Goal: Transaction & Acquisition: Purchase product/service

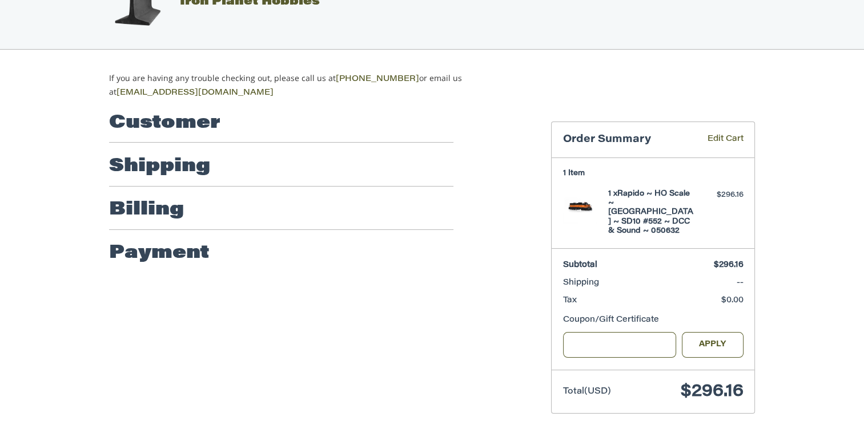
scroll to position [47, 0]
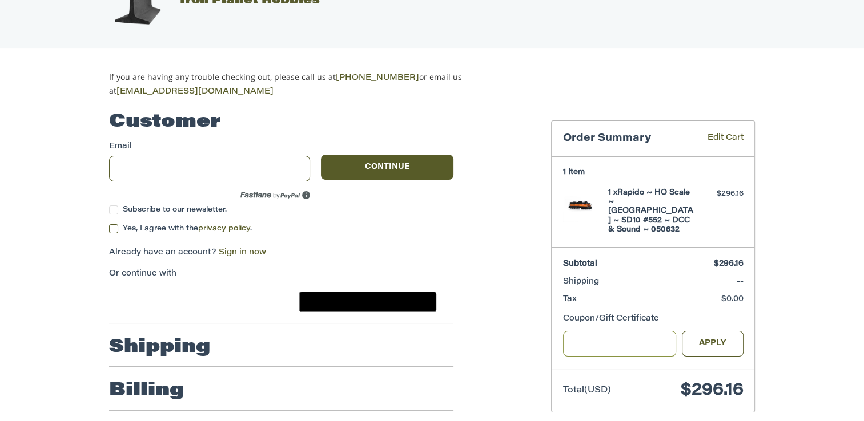
click at [619, 333] on input "Gift Certificate or Coupon Code" at bounding box center [620, 344] width 114 height 26
type input "******"
click at [713, 331] on button "Apply" at bounding box center [713, 344] width 62 height 26
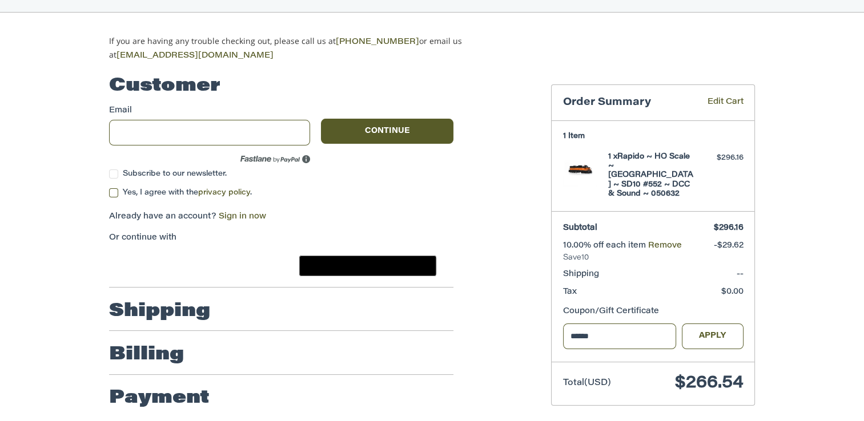
scroll to position [85, 0]
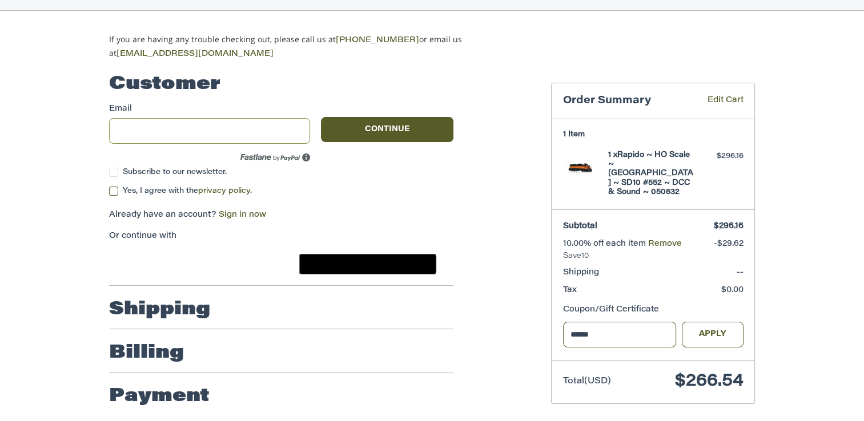
click at [183, 132] on input "Email" at bounding box center [209, 131] width 201 height 26
type input "**********"
click at [151, 190] on span "Yes, I agree with the privacy policy ." at bounding box center [187, 190] width 129 height 7
click at [388, 119] on button "Continue" at bounding box center [387, 129] width 132 height 25
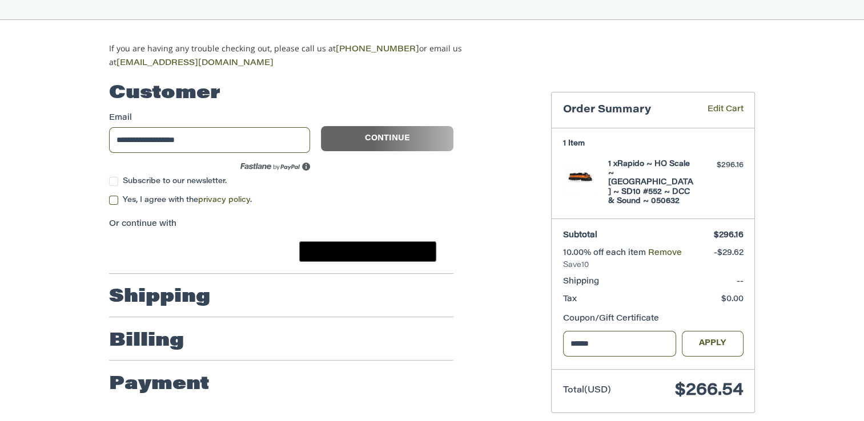
scroll to position [83, 0]
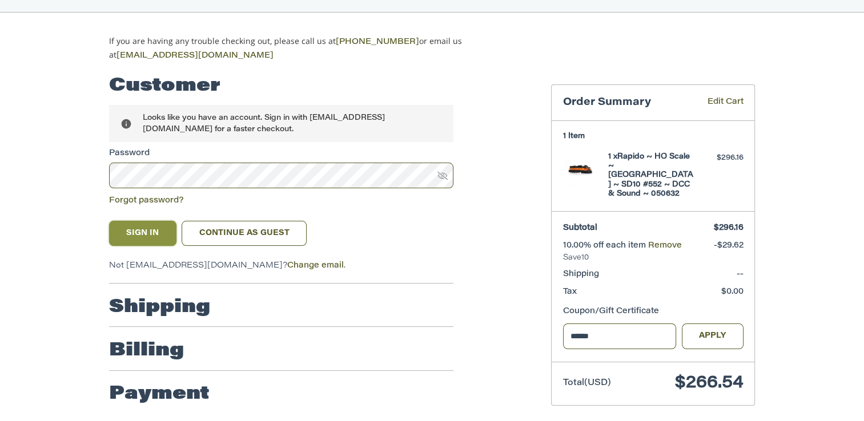
click at [151, 234] on button "Sign In" at bounding box center [142, 233] width 67 height 25
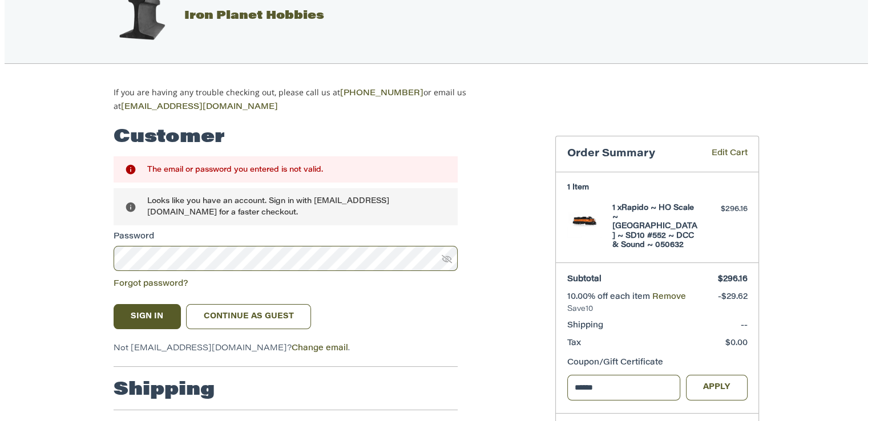
scroll to position [0, 0]
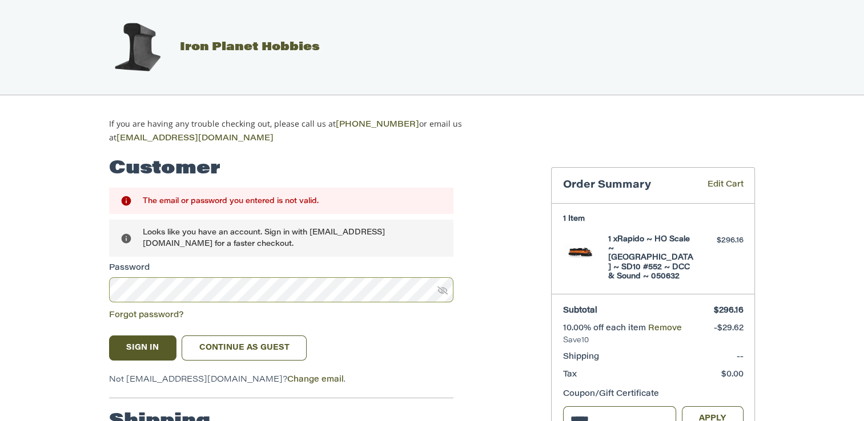
click at [10, 291] on div "Customer Returning Customer The email or password you entered is not valid. Loo…" at bounding box center [432, 342] width 864 height 395
click at [138, 337] on button "Sign In" at bounding box center [142, 348] width 67 height 25
click at [244, 344] on link "Continue as guest" at bounding box center [244, 348] width 125 height 25
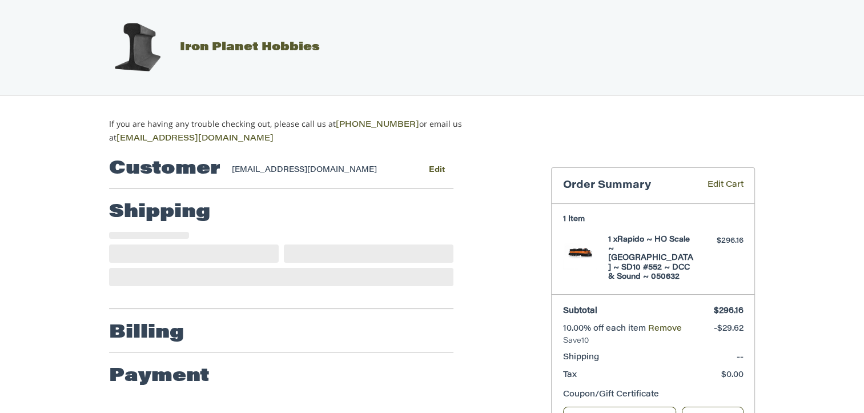
select select "**"
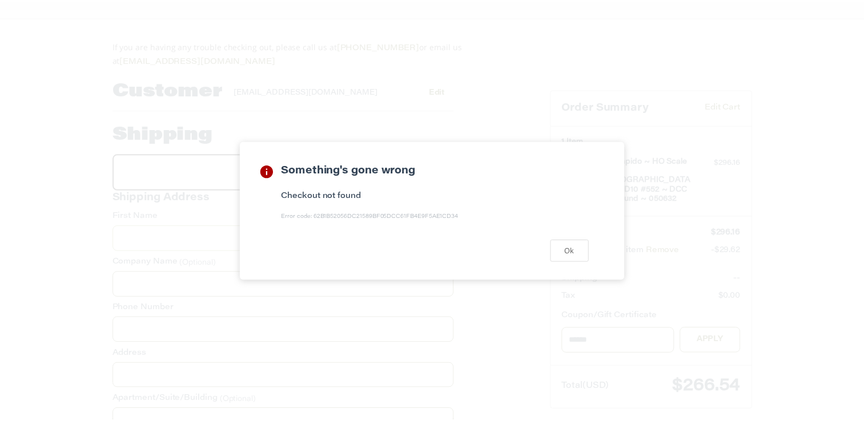
scroll to position [100, 0]
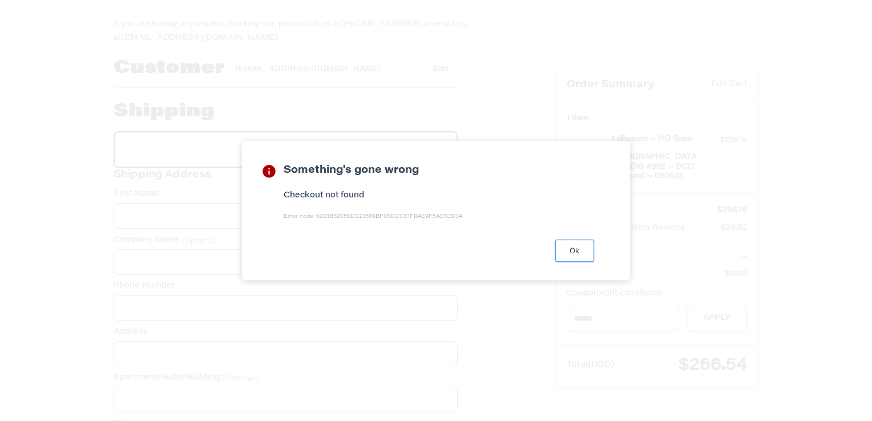
click at [580, 255] on button "Ok" at bounding box center [575, 251] width 39 height 22
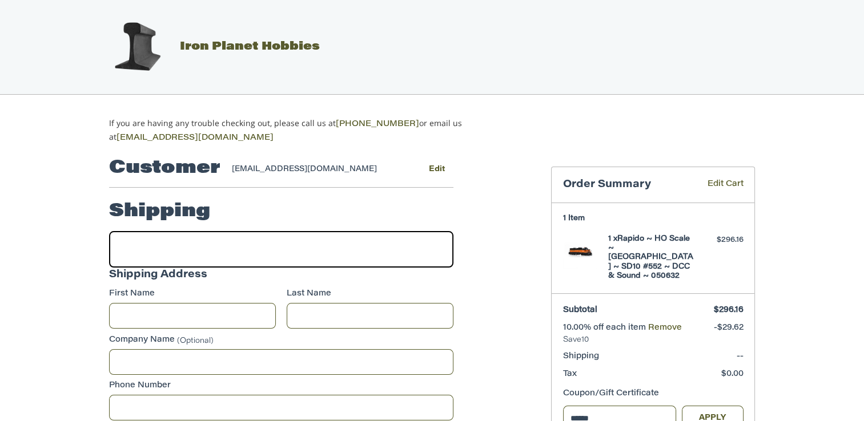
scroll to position [0, 0]
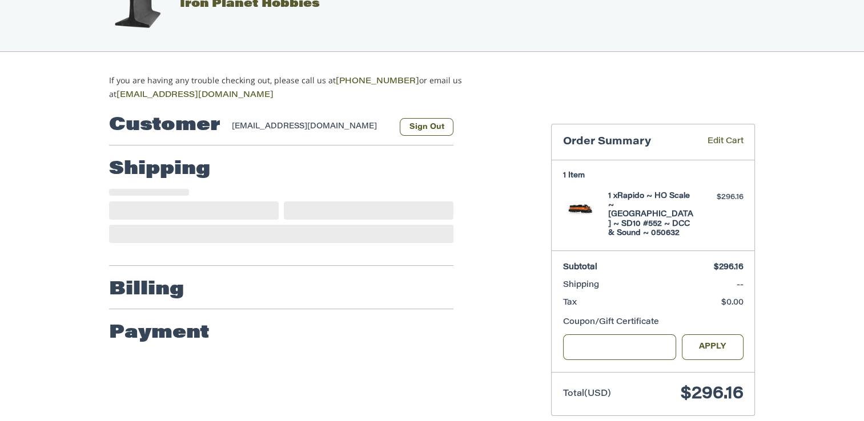
scroll to position [47, 0]
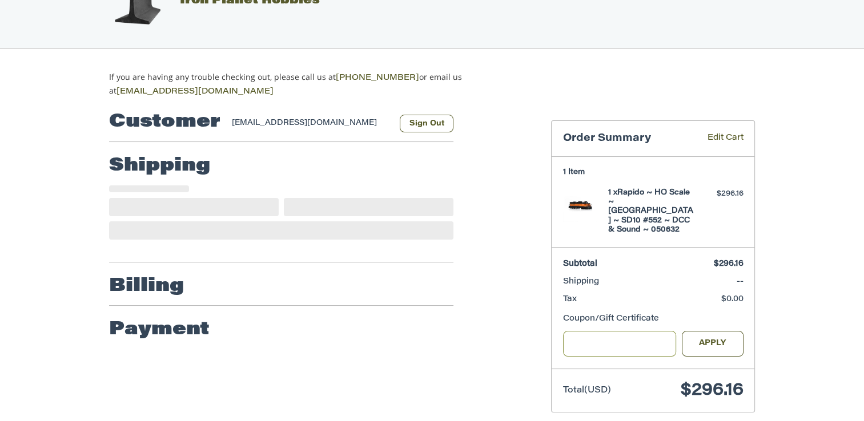
click at [649, 331] on input "Gift Certificate or Coupon Code" at bounding box center [620, 344] width 114 height 26
type input "*"
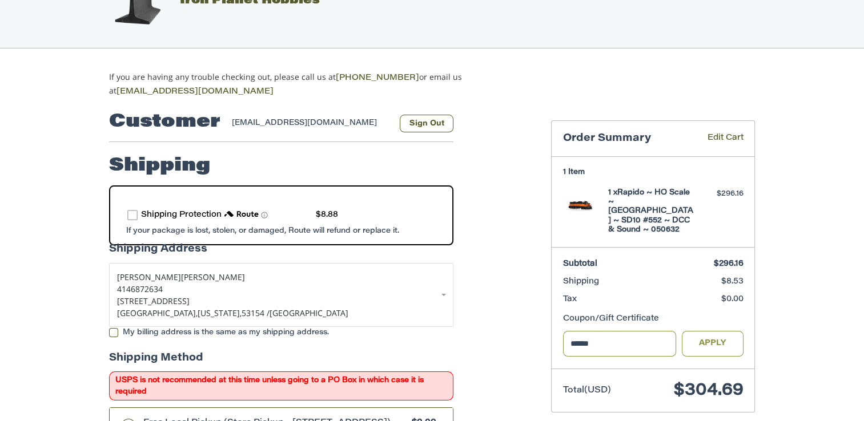
type input "******"
click at [731, 337] on button "Apply" at bounding box center [713, 344] width 62 height 26
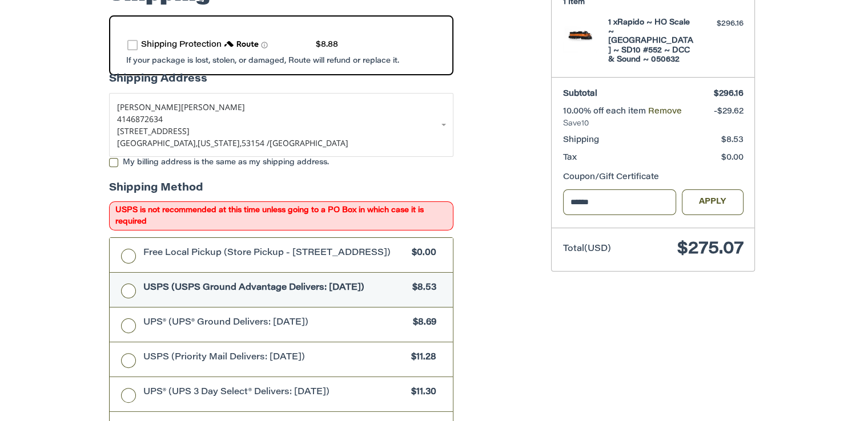
scroll to position [218, 0]
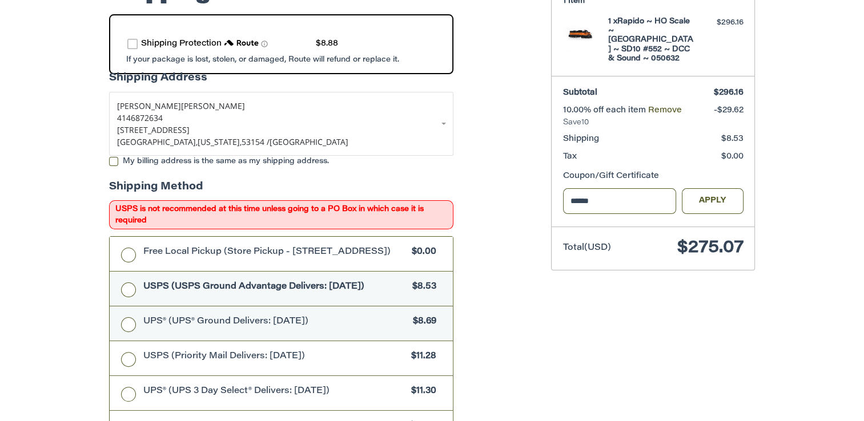
click at [153, 328] on span "UPS® (UPS® Ground Delivers: Wed, Oct 15)" at bounding box center [275, 322] width 264 height 13
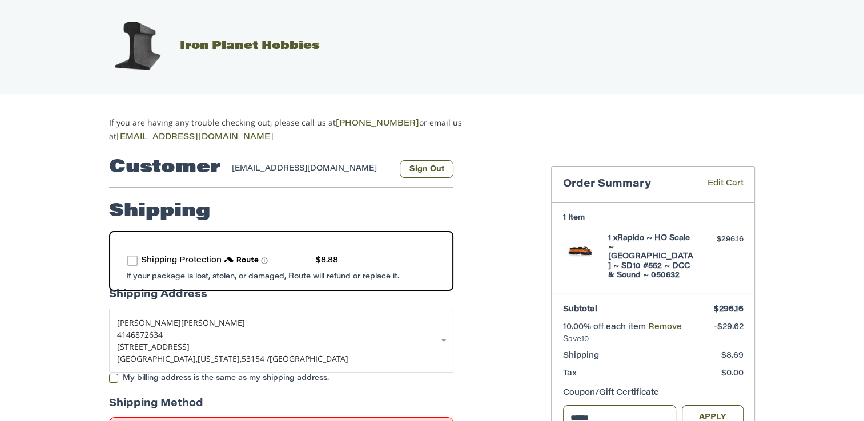
scroll to position [0, 0]
